Goal: Find contact information: Find contact information

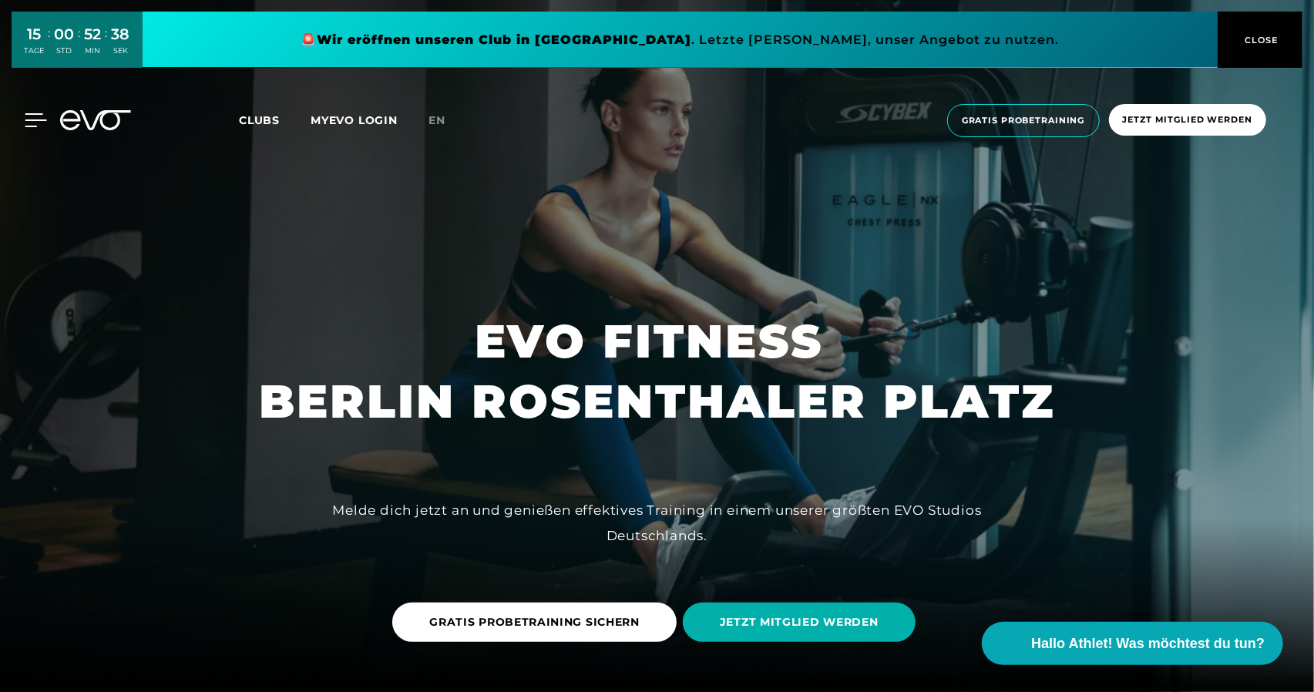
click at [26, 114] on icon at bounding box center [36, 120] width 22 height 12
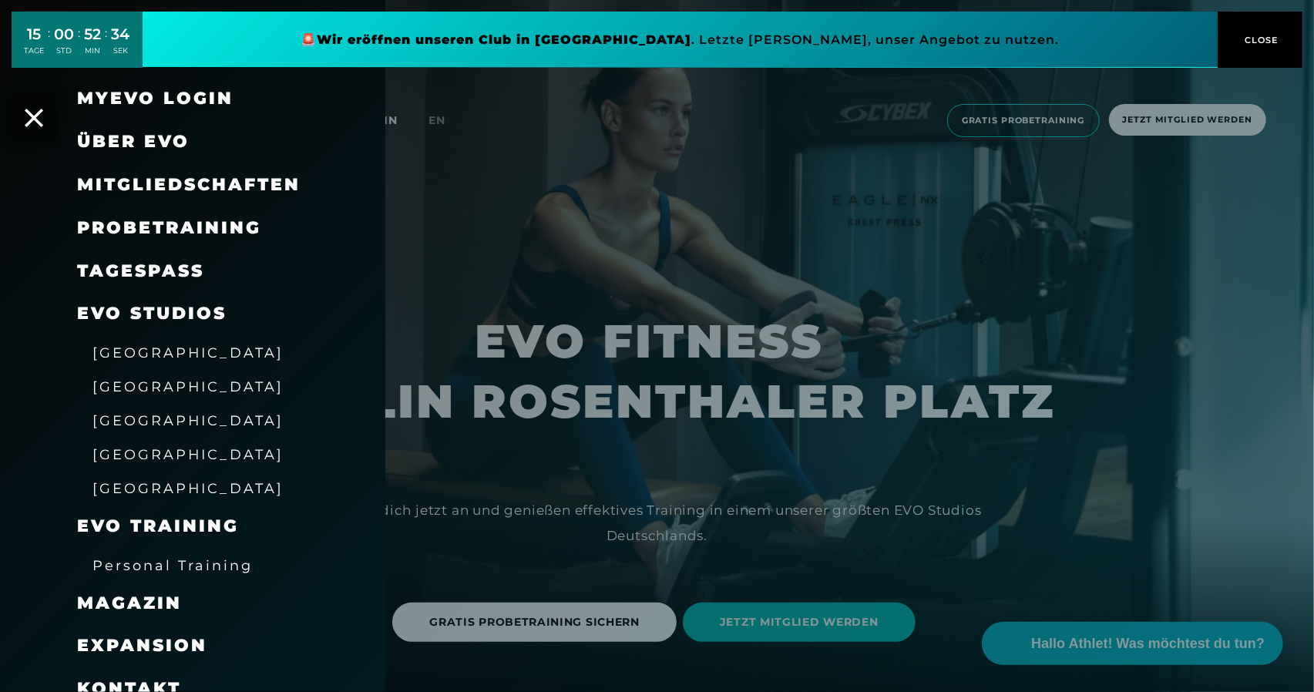
click at [1261, 30] on button "CLOSE" at bounding box center [1260, 40] width 85 height 56
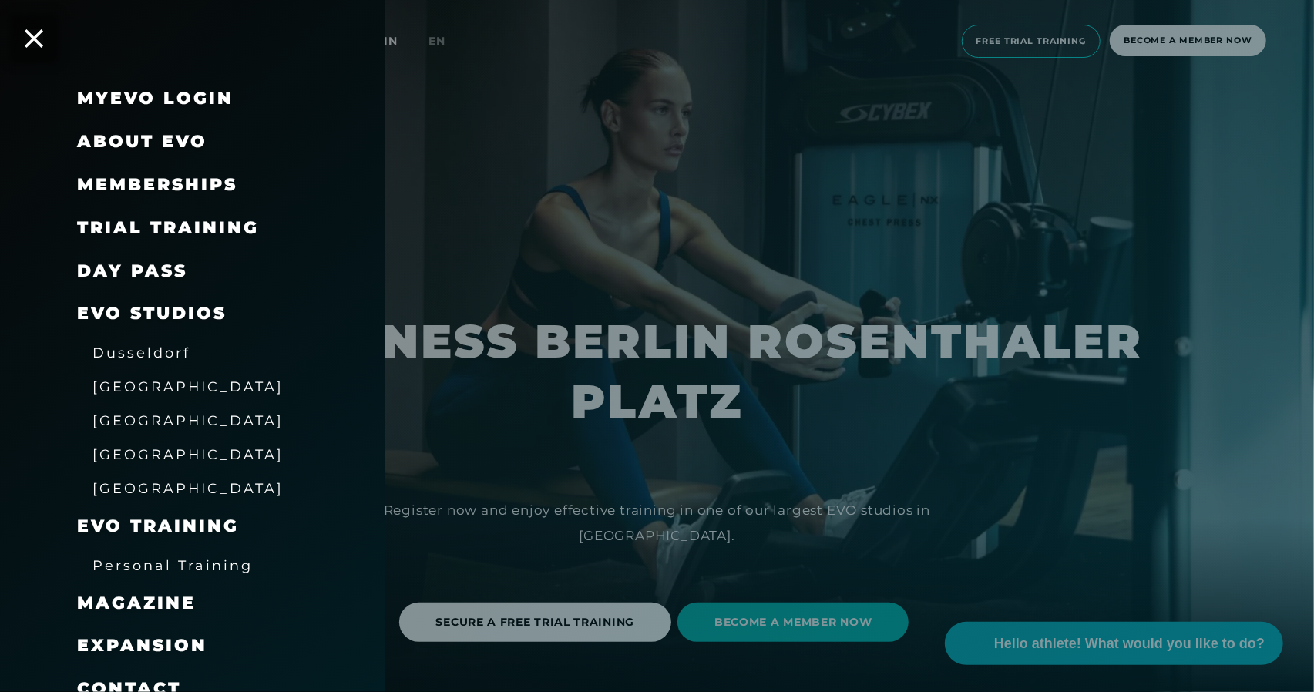
click at [218, 560] on font "Personal Training" at bounding box center [172, 565] width 160 height 16
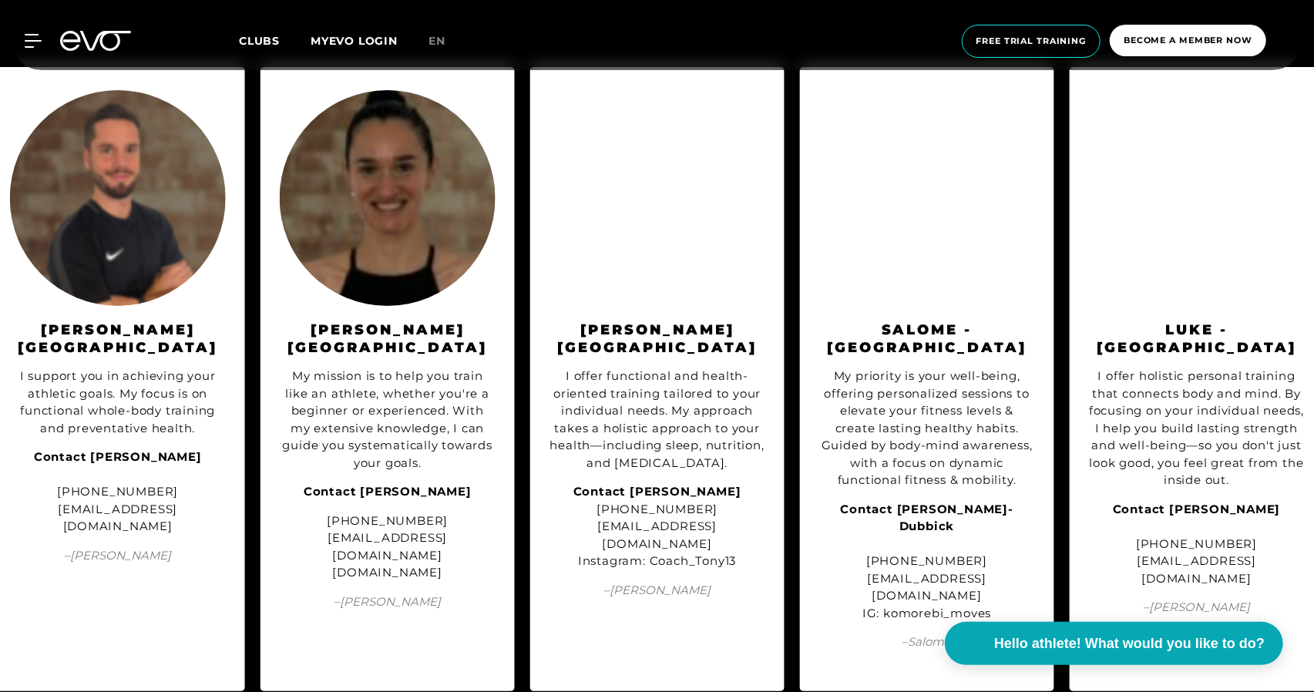
scroll to position [0, 1113]
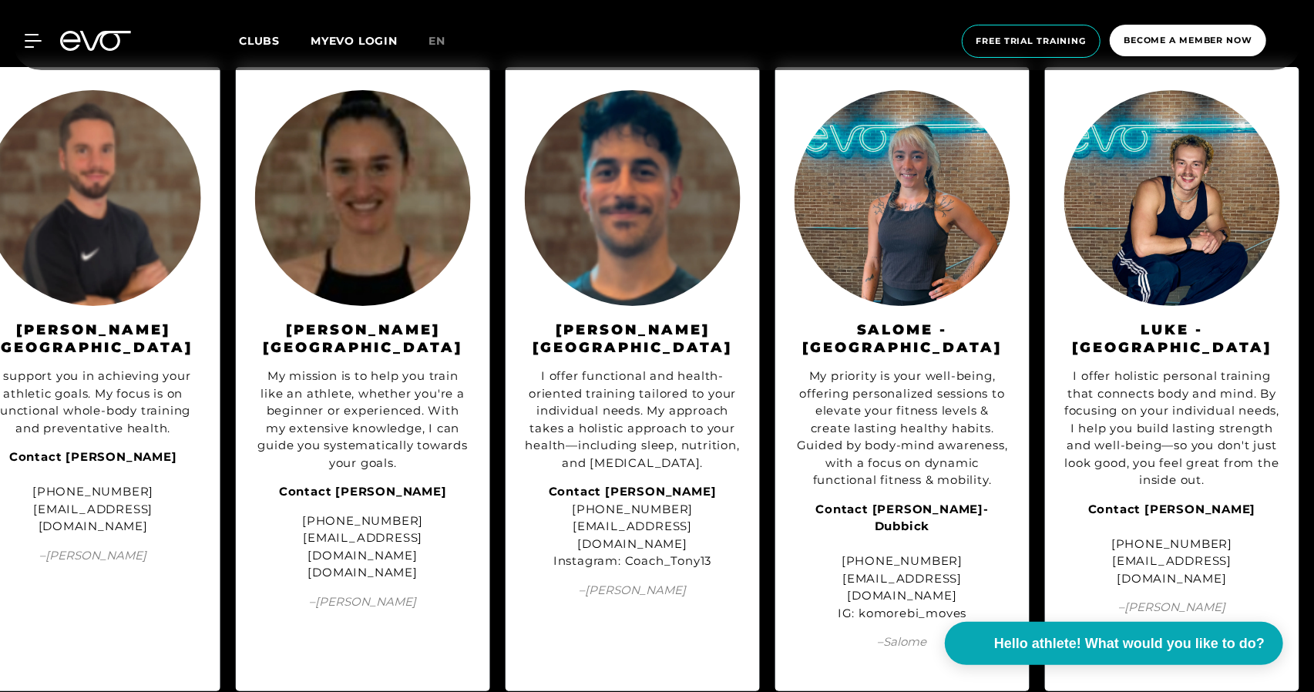
click at [402, 370] on font "My mission is to help you train like an athlete, whether you're a beginner or e…" at bounding box center [363, 419] width 210 height 102
click at [880, 225] on img at bounding box center [903, 198] width 216 height 216
click at [886, 356] on div "My priority is your well-being, offering personalized sessions to elevate your …" at bounding box center [903, 494] width 216 height 277
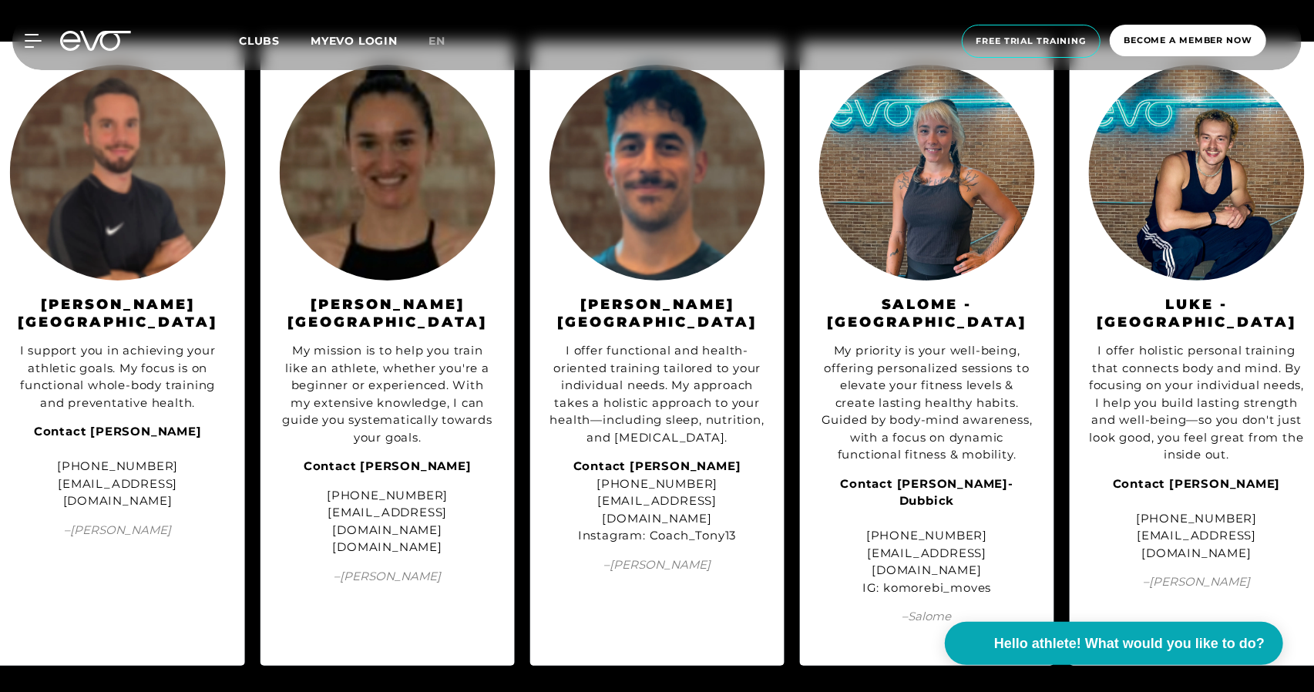
scroll to position [1707, 0]
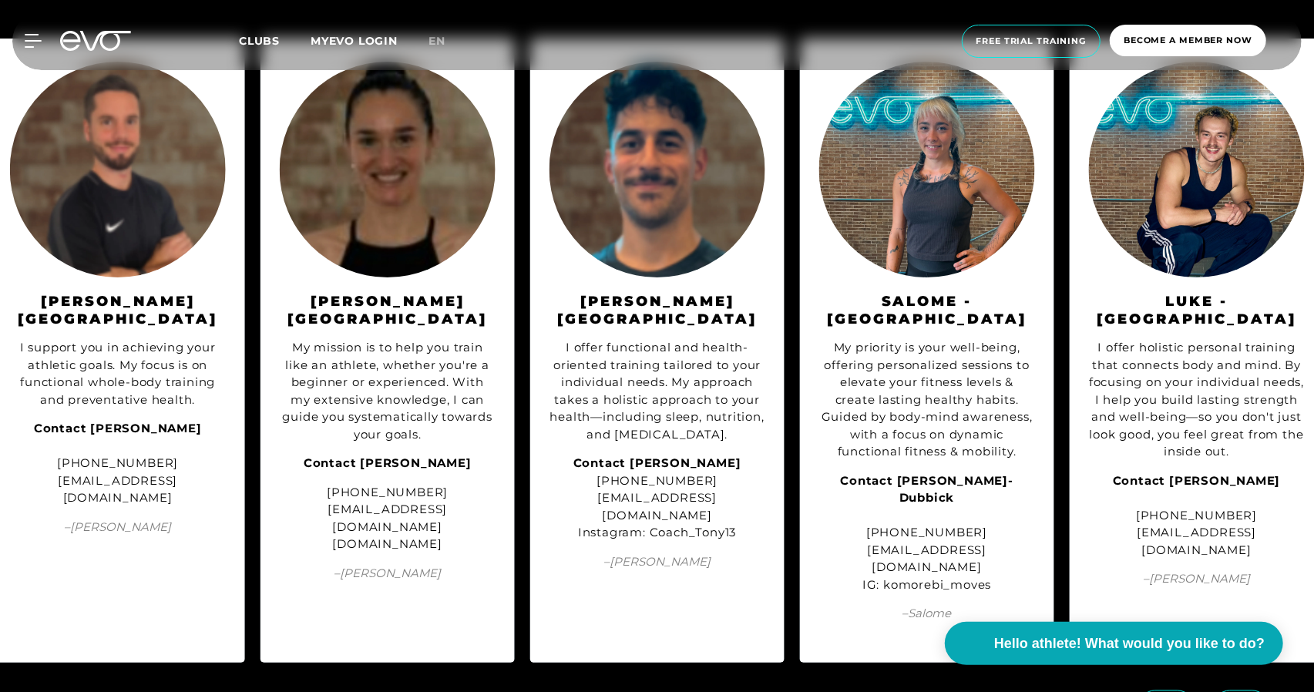
click at [908, 473] on font "Contact [PERSON_NAME]-Dubbick" at bounding box center [927, 489] width 173 height 32
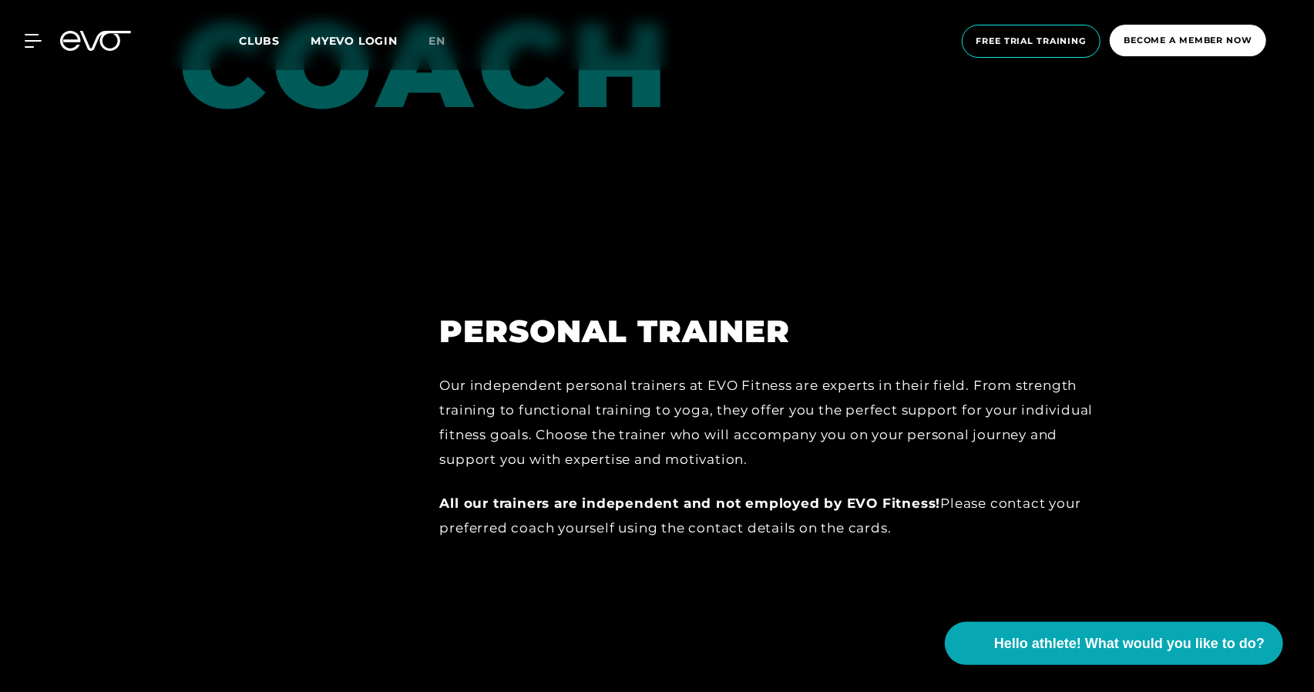
scroll to position [1051, 0]
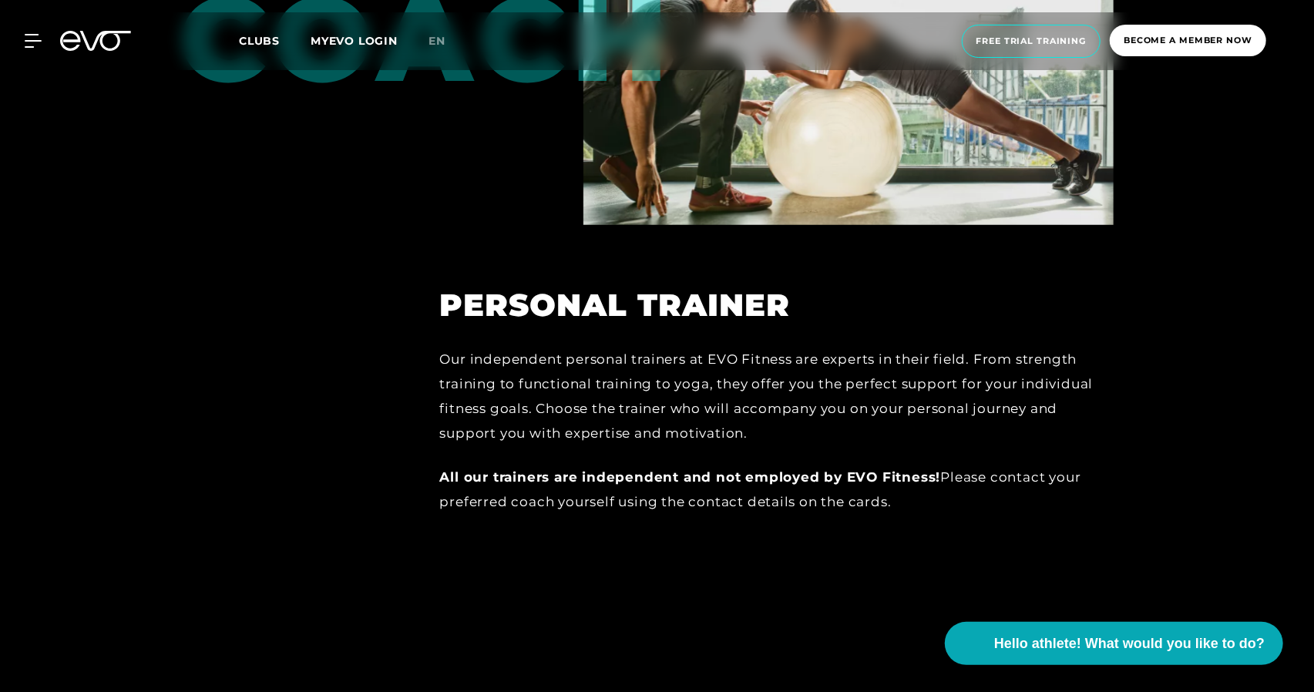
click at [955, 310] on h2 "Personal Trainer" at bounding box center [777, 305] width 674 height 37
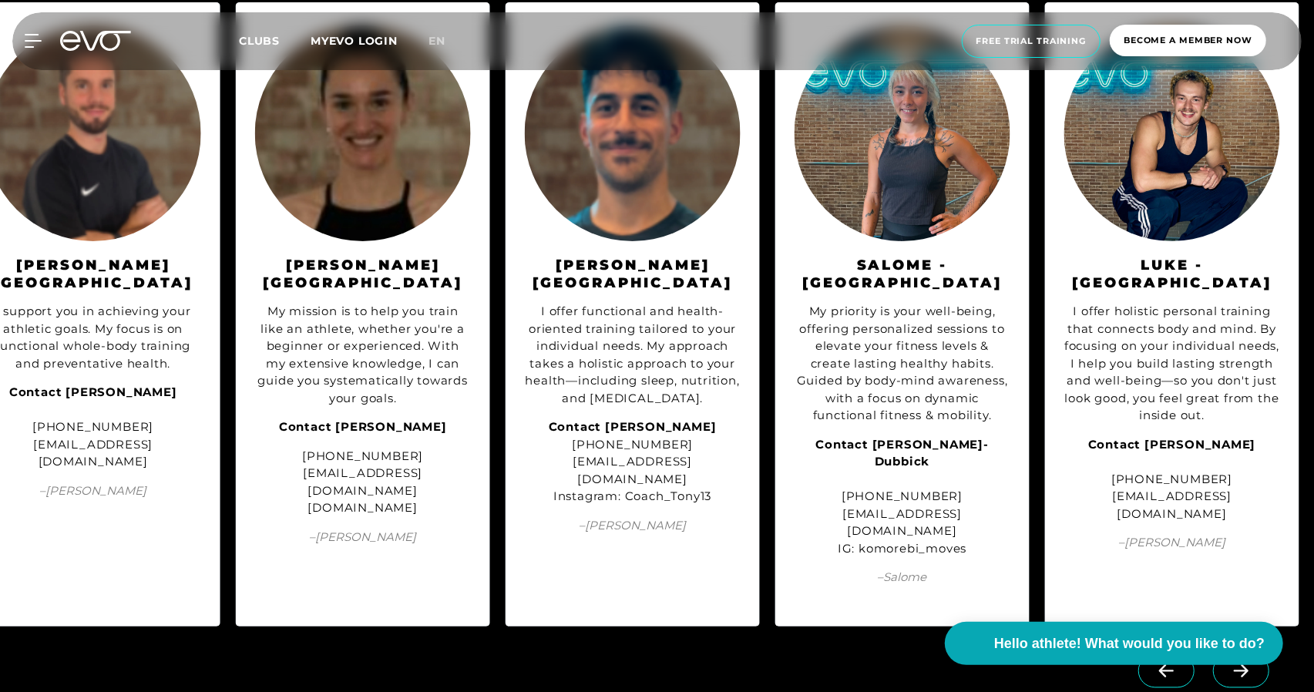
scroll to position [1745, 0]
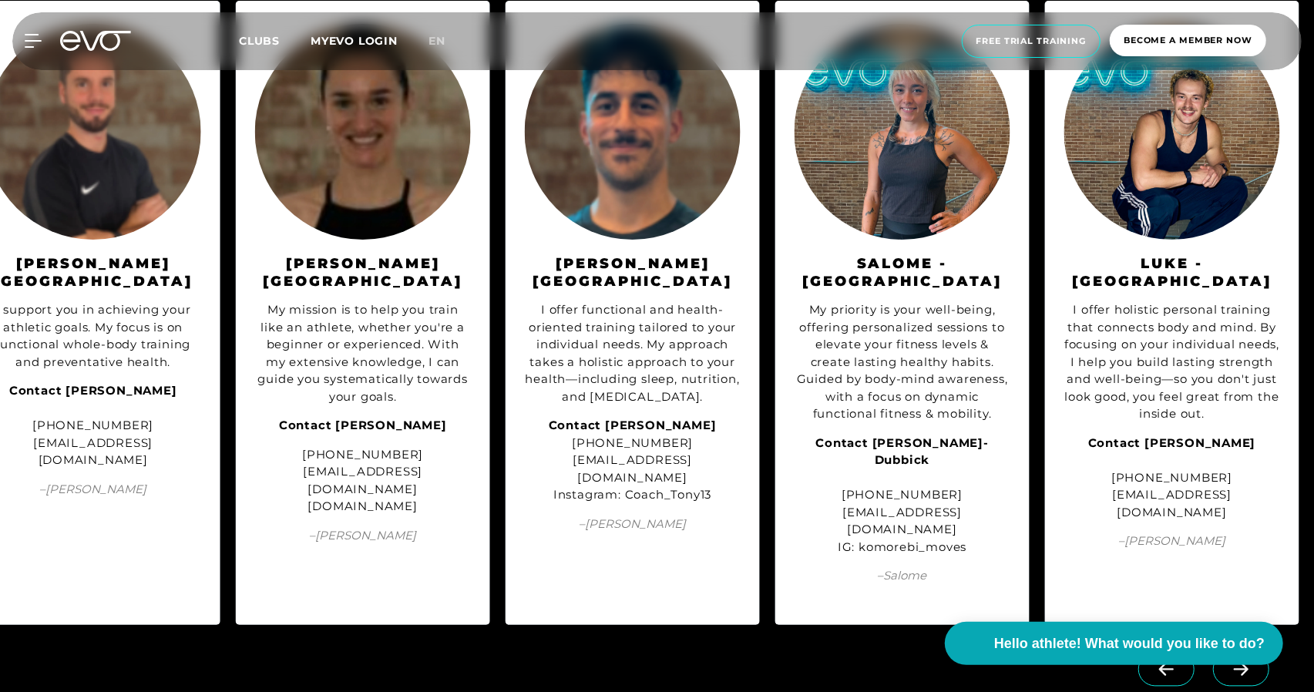
click at [910, 261] on font "Salome - [GEOGRAPHIC_DATA]" at bounding box center [903, 272] width 200 height 35
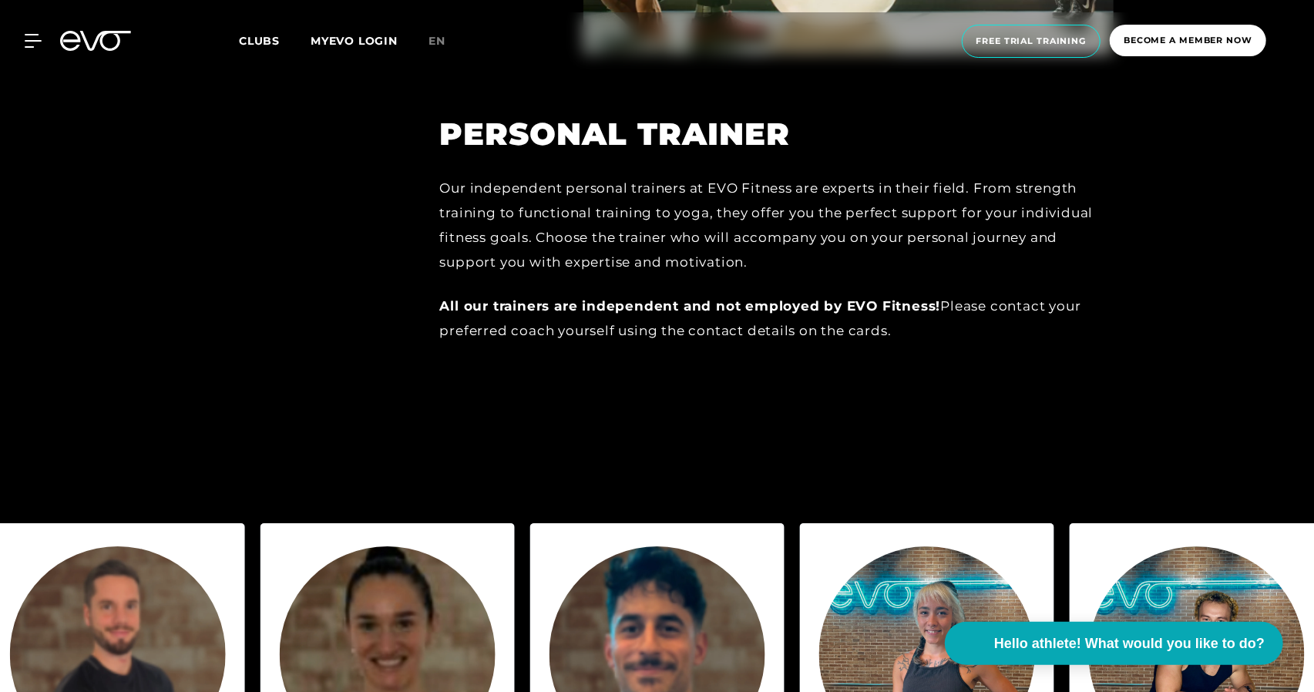
scroll to position [1196, 0]
